Goal: Information Seeking & Learning: Learn about a topic

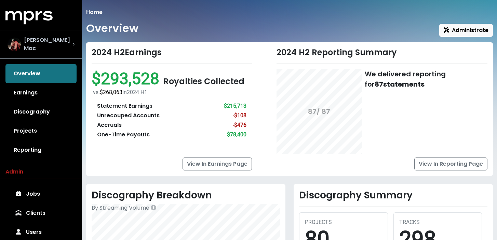
click at [59, 40] on div "[PERSON_NAME] Mac" at bounding box center [41, 44] width 67 height 16
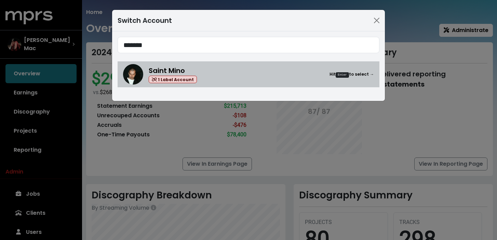
type input "*******"
click at [228, 74] on div "Saint Mino 1 Label Account Hit Enter to select →" at bounding box center [261, 75] width 225 height 18
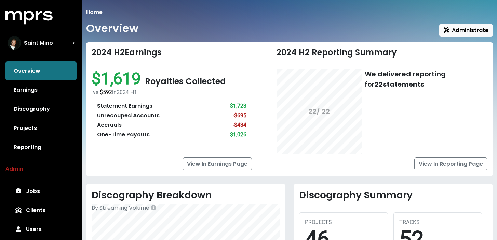
click at [347, 164] on div "View In Reporting Page" at bounding box center [381, 164] width 211 height 13
click at [58, 111] on link "Discography" at bounding box center [40, 109] width 71 height 19
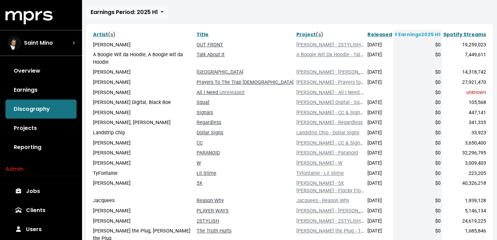
scroll to position [118, 0]
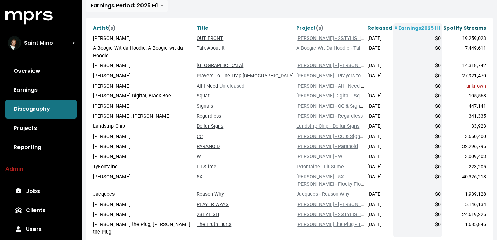
click at [450, 26] on link "Spotify Streams" at bounding box center [464, 28] width 43 height 7
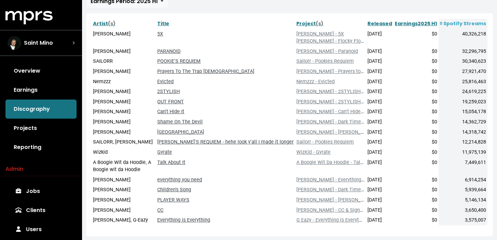
scroll to position [110, 0]
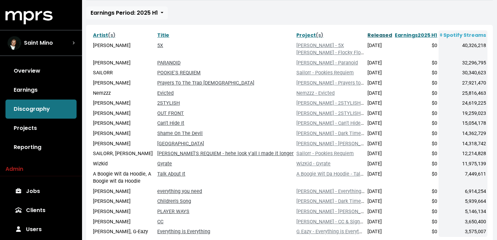
click at [385, 38] on link "Released" at bounding box center [379, 35] width 25 height 7
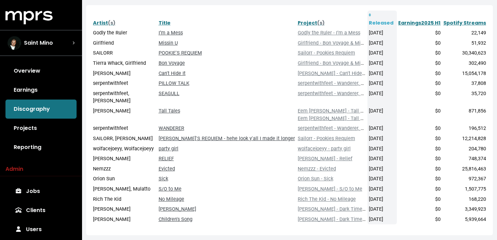
scroll to position [130, 0]
